Goal: Task Accomplishment & Management: Manage account settings

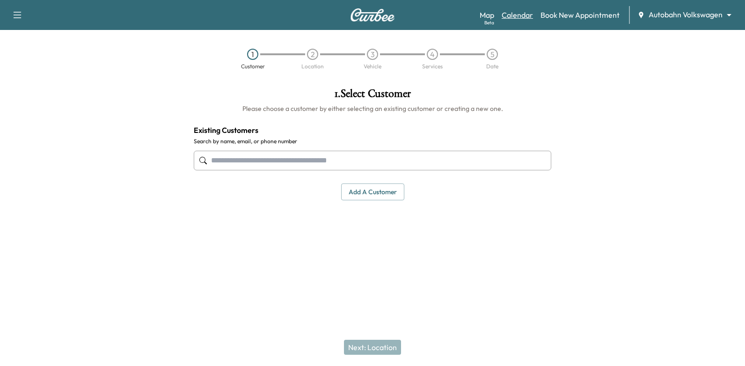
click at [514, 16] on link "Calendar" at bounding box center [517, 14] width 31 height 11
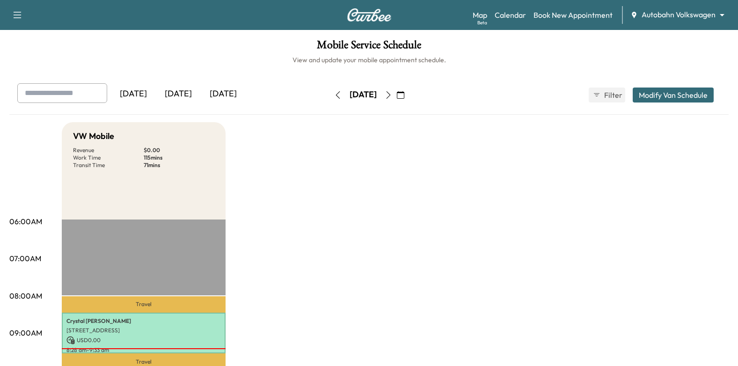
click at [408, 98] on button "button" at bounding box center [401, 94] width 16 height 15
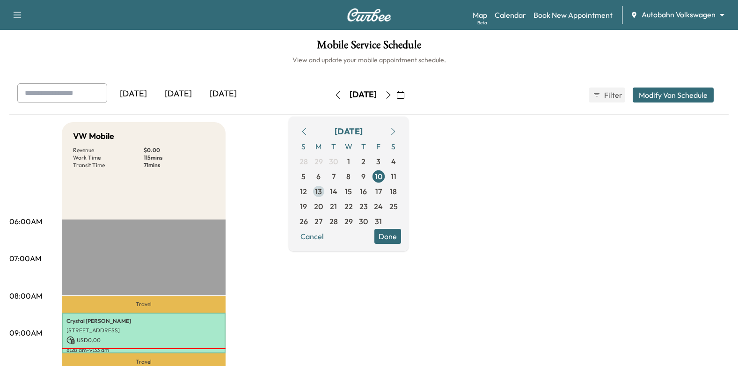
click at [326, 194] on span "13" at bounding box center [318, 191] width 15 height 15
